Goal: Information Seeking & Learning: Learn about a topic

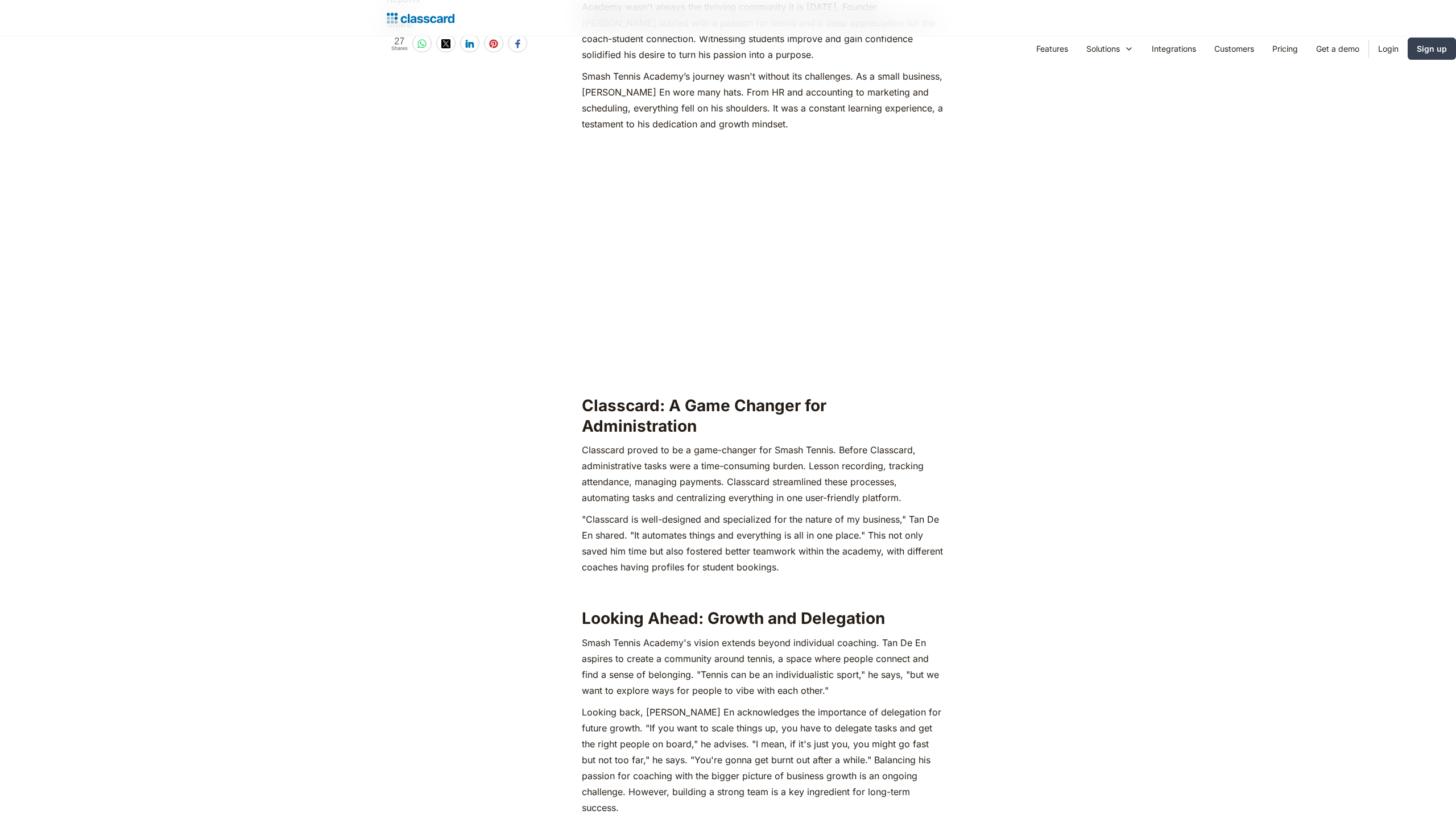
scroll to position [1636, 0]
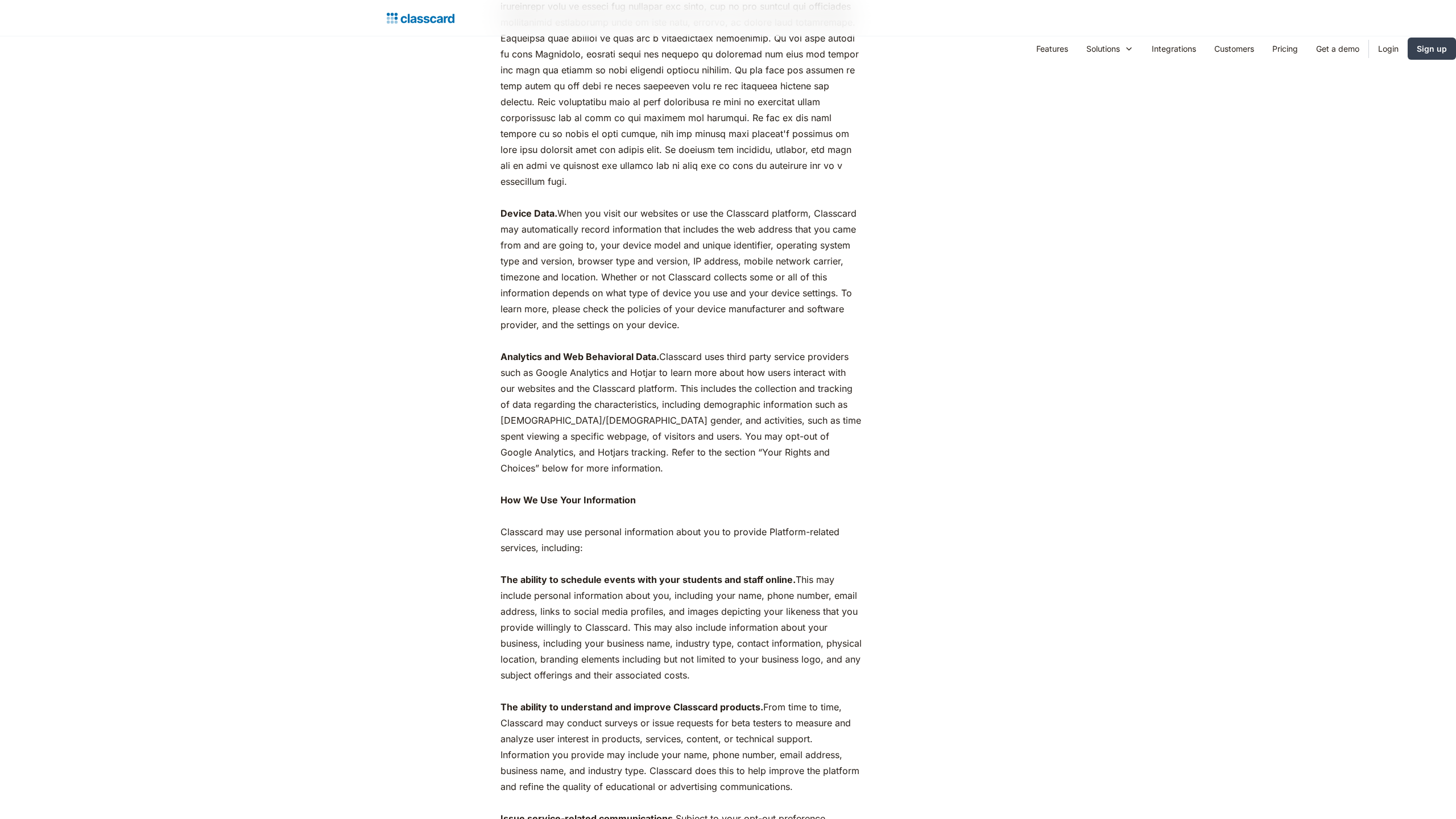
scroll to position [3072, 0]
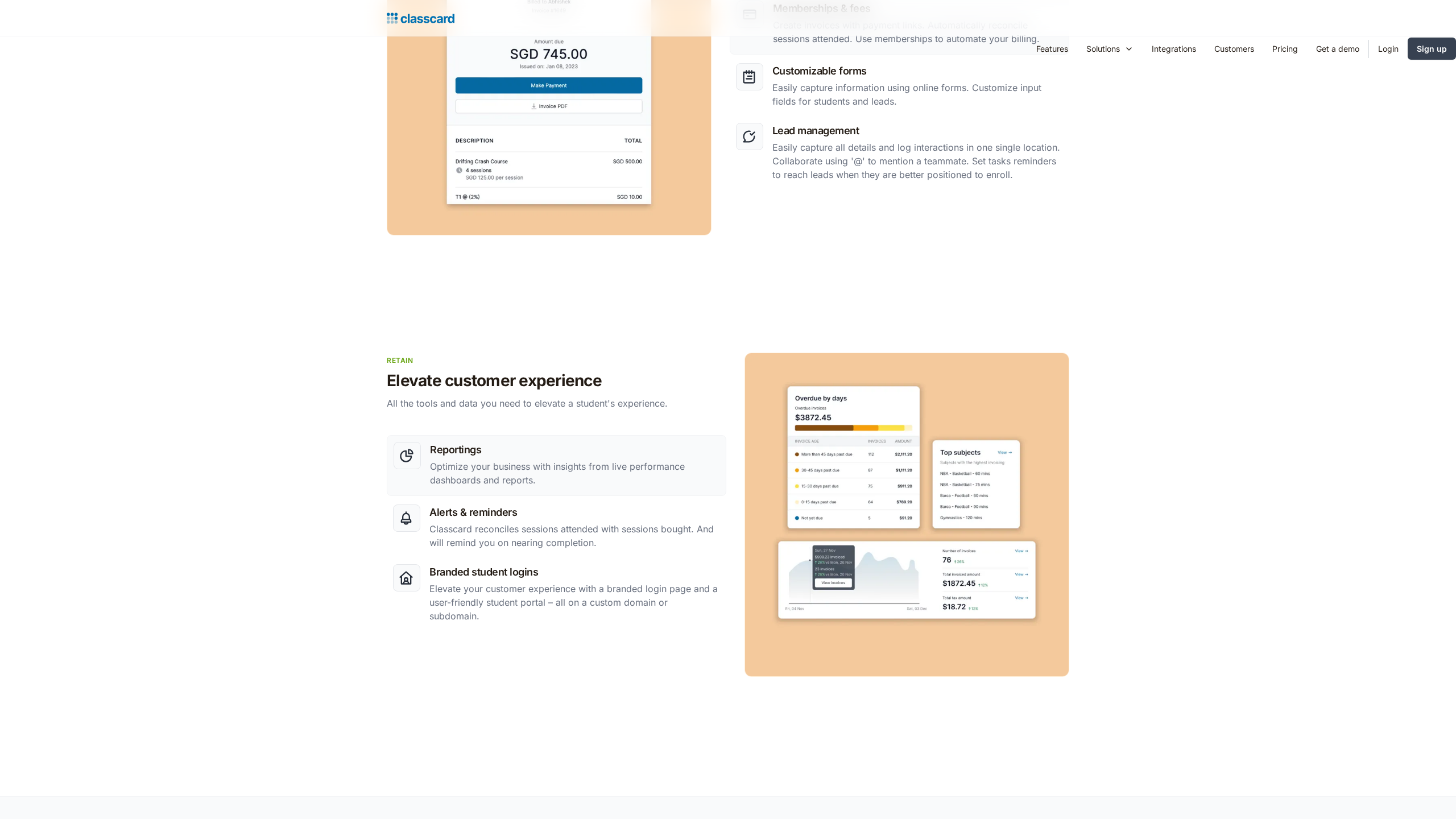
scroll to position [2313, 0]
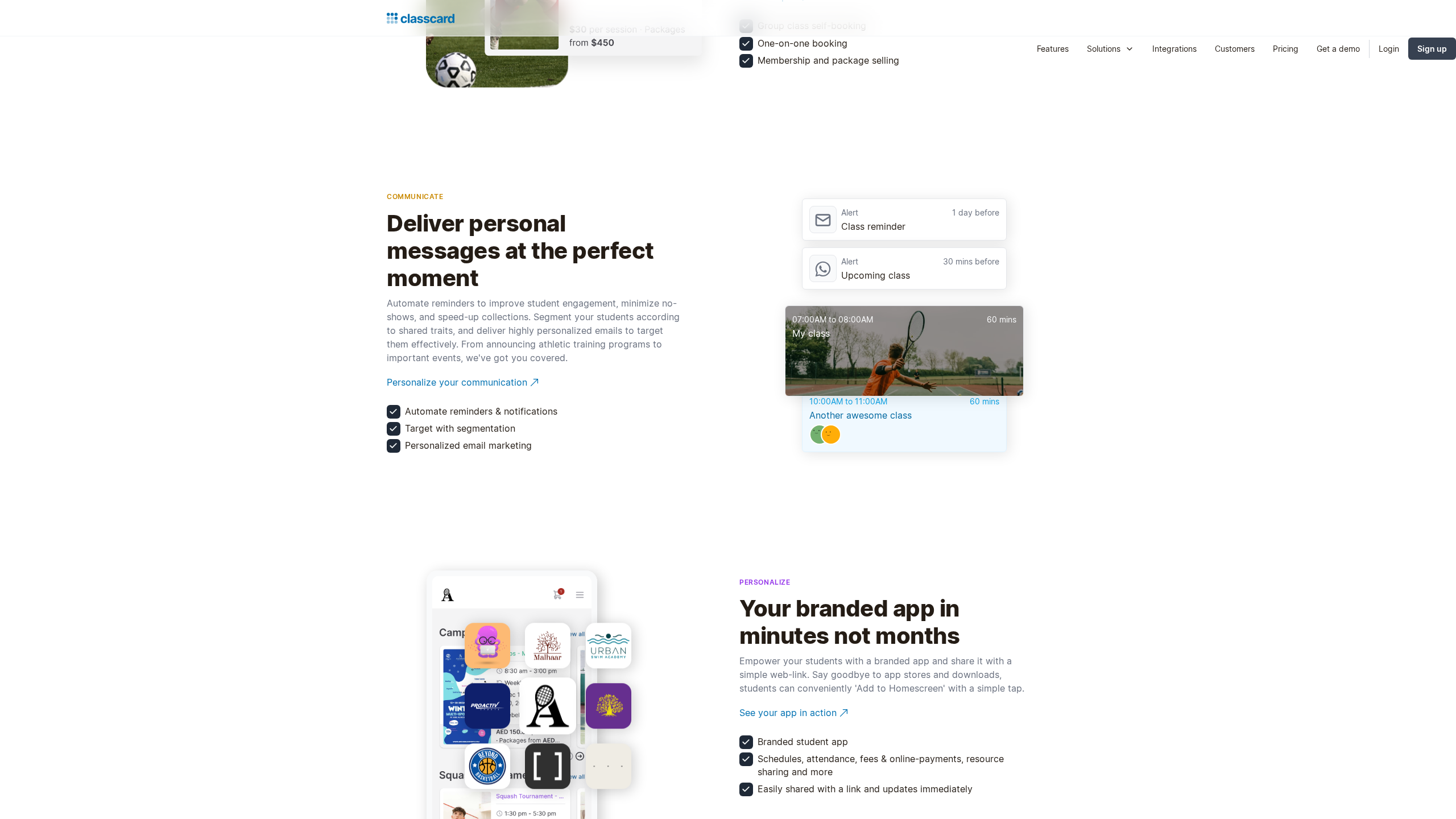
scroll to position [2313, 0]
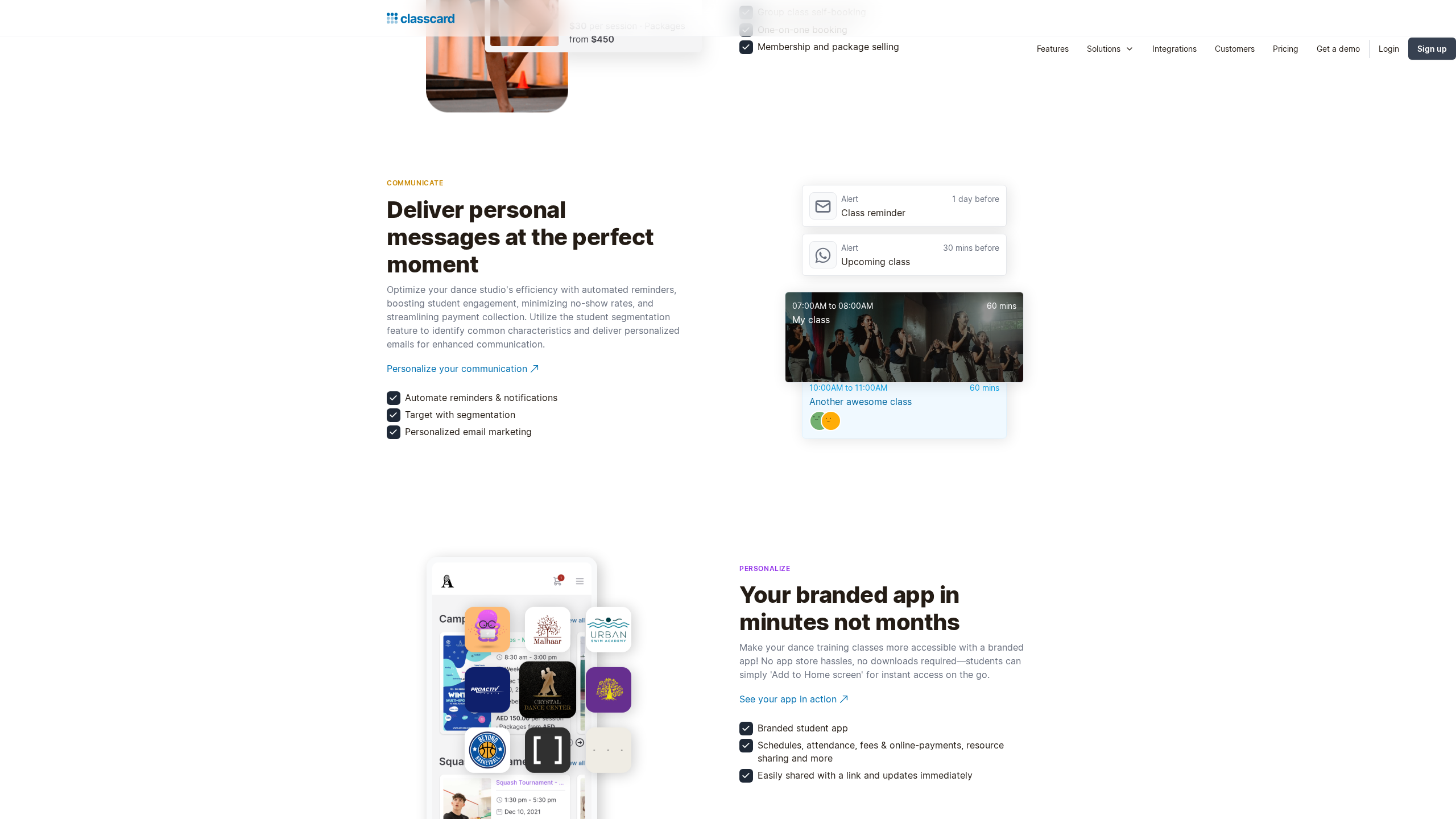
scroll to position [2313, 0]
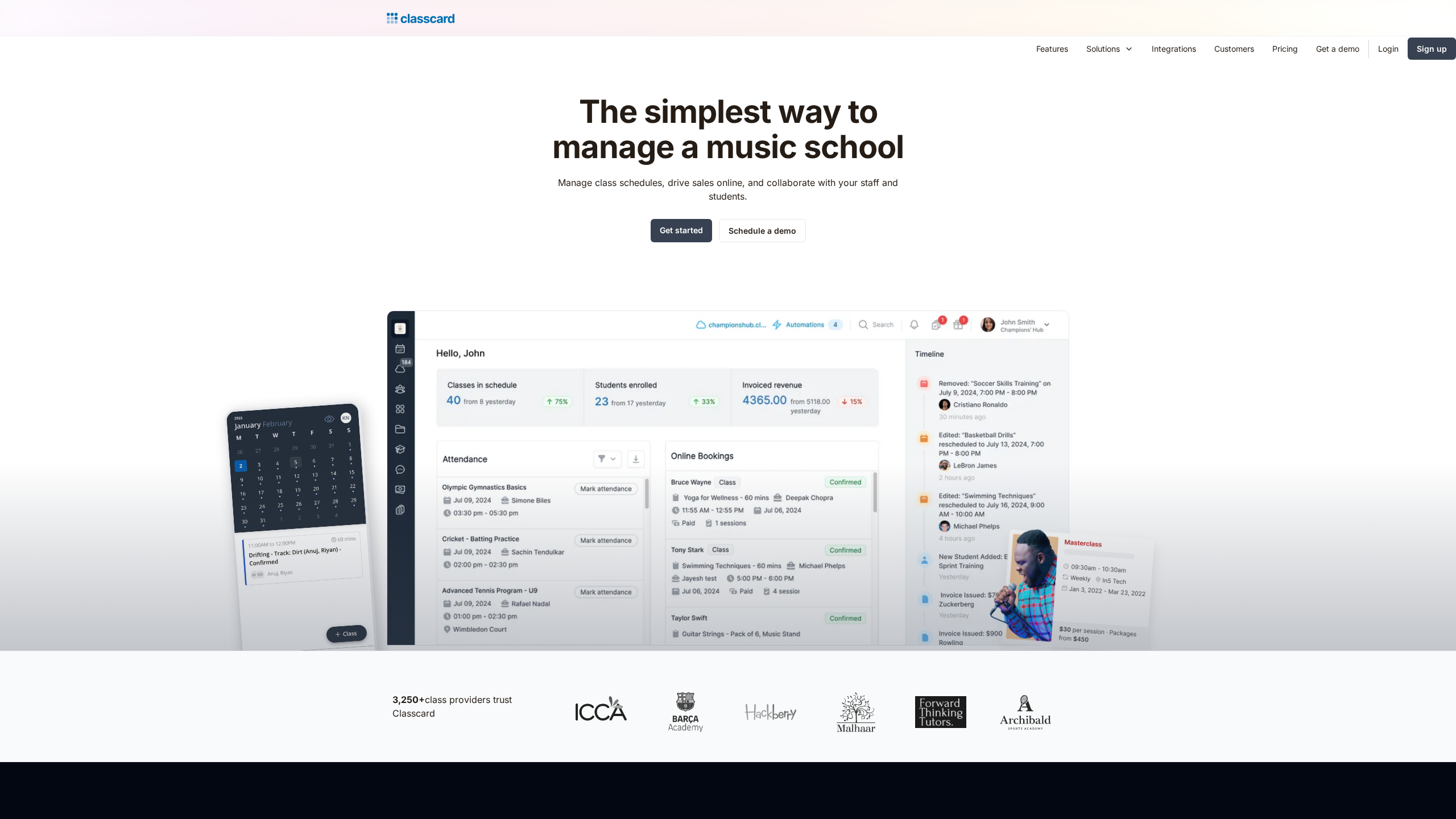
scroll to position [1555, 0]
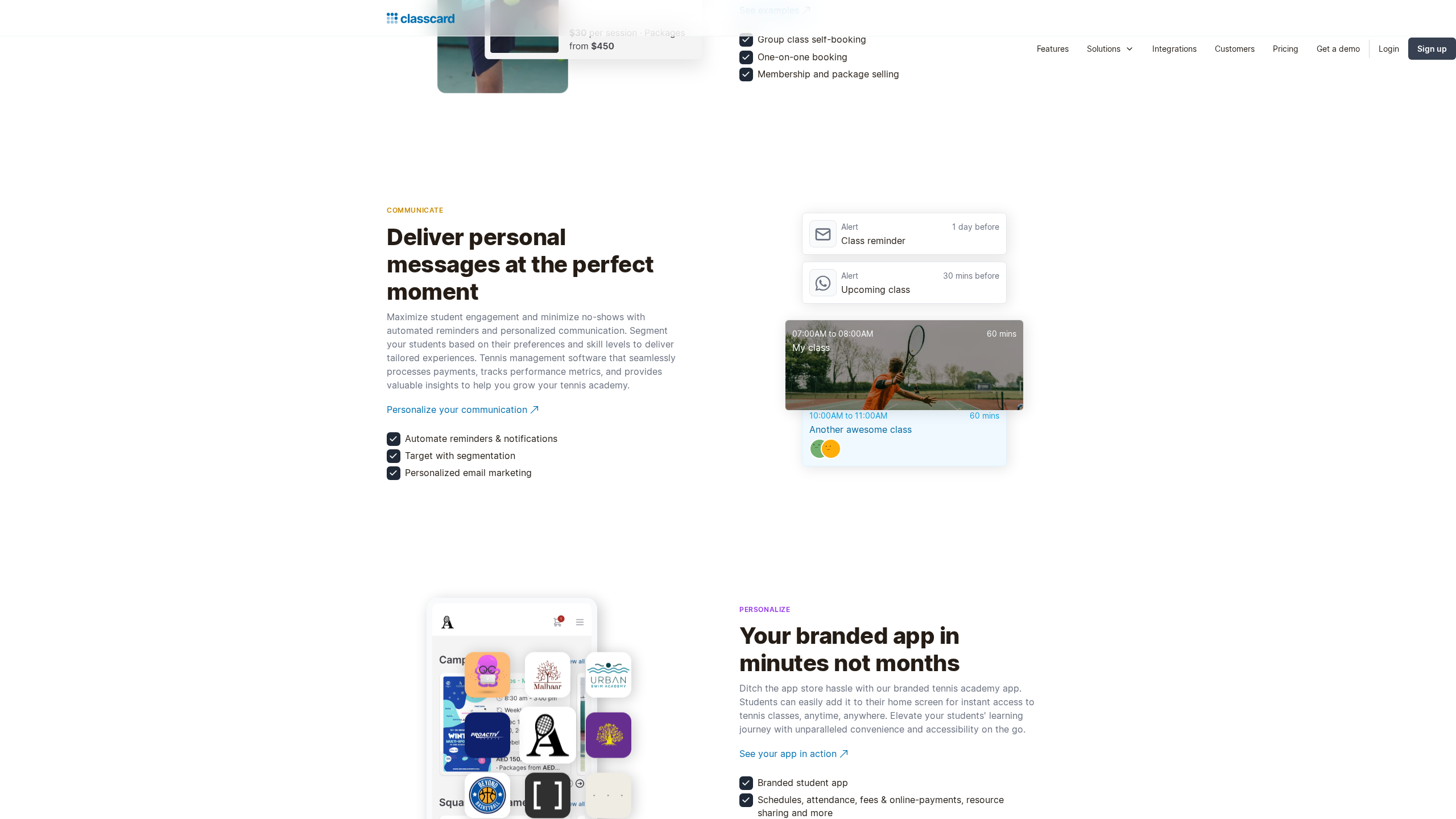
scroll to position [2313, 0]
